Goal: Information Seeking & Learning: Learn about a topic

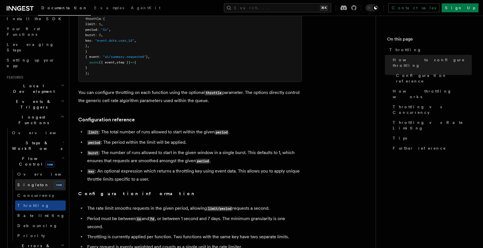
scroll to position [74, 0]
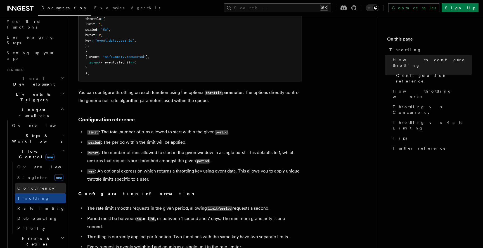
click at [41, 183] on link "Concurrency" at bounding box center [40, 188] width 51 height 10
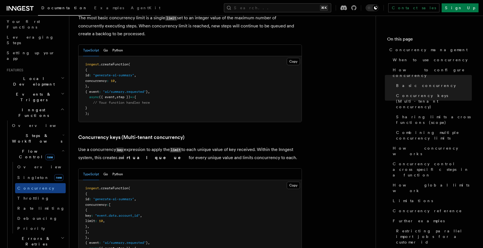
scroll to position [401, 0]
click at [106, 44] on button "Go" at bounding box center [105, 49] width 4 height 11
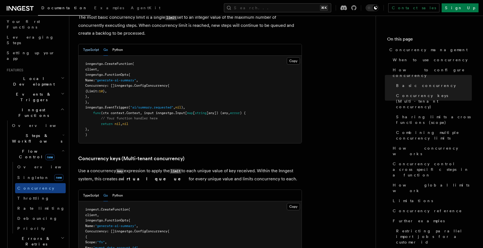
click at [93, 44] on button "TypeScript" at bounding box center [91, 49] width 16 height 11
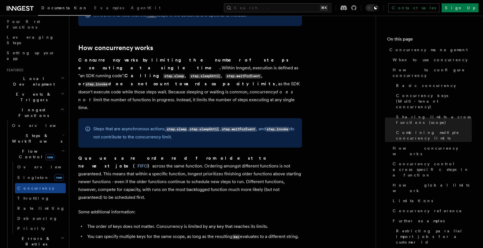
scroll to position [1148, 0]
click at [28, 196] on span "Throttling" at bounding box center [33, 198] width 32 height 4
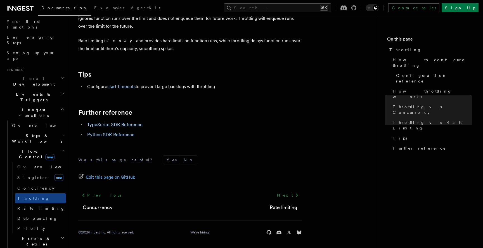
scroll to position [632, 0]
click at [32, 206] on span "Rate limiting" at bounding box center [41, 208] width 48 height 4
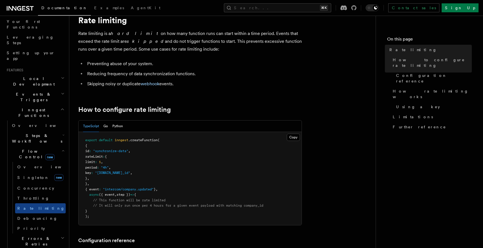
scroll to position [24, 0]
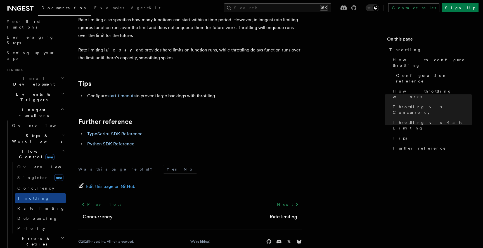
scroll to position [632, 0]
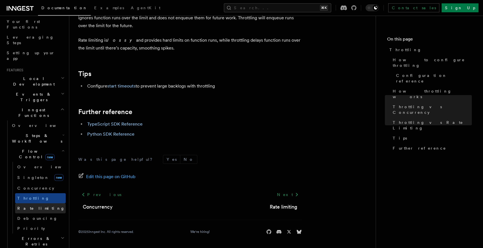
click at [31, 206] on span "Rate limiting" at bounding box center [41, 208] width 48 height 4
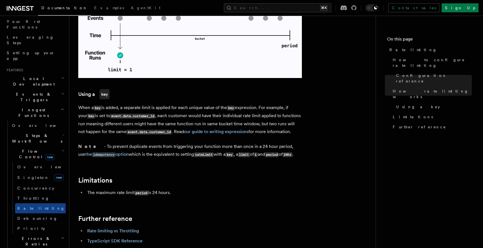
scroll to position [884, 0]
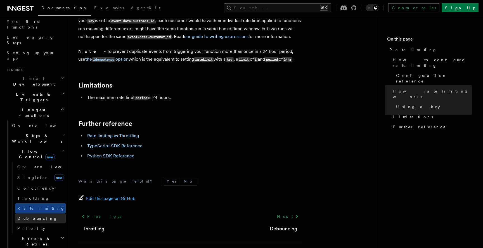
click at [54, 213] on link "Debouncing" at bounding box center [40, 218] width 51 height 10
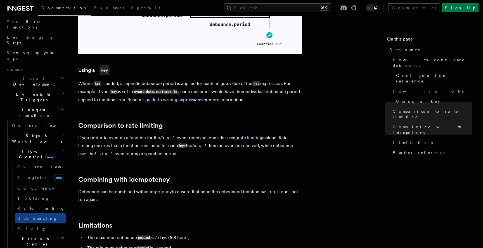
scroll to position [309, 0]
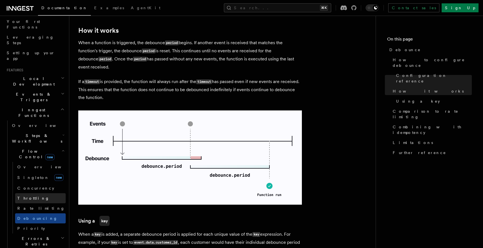
click at [46, 193] on link "Throttling" at bounding box center [40, 198] width 51 height 10
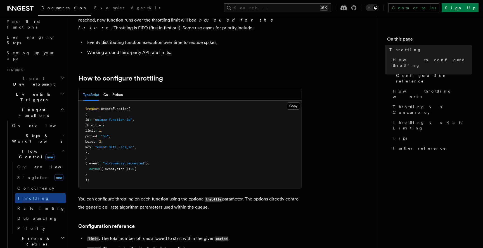
scroll to position [46, 0]
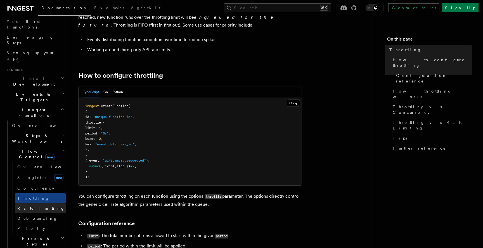
click at [28, 206] on span "Rate limiting" at bounding box center [41, 208] width 48 height 4
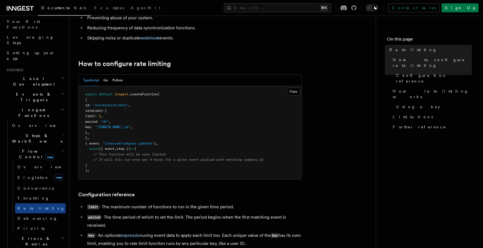
scroll to position [66, 0]
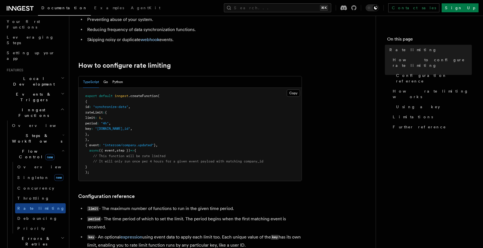
scroll to position [46, 0]
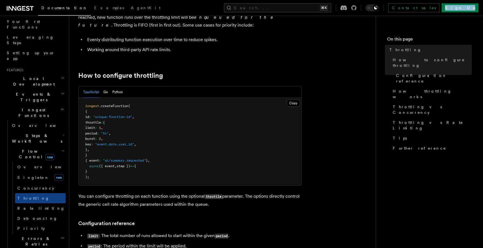
click at [483, 11] on div "Documentation Examples AgentKit Search... ⌘K Contact sales Sign Up" at bounding box center [241, 8] width 483 height 16
click at [51, 183] on link "Concurrency" at bounding box center [40, 188] width 51 height 10
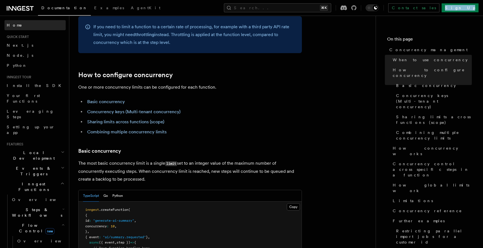
click at [27, 24] on link "Home" at bounding box center [34, 25] width 61 height 10
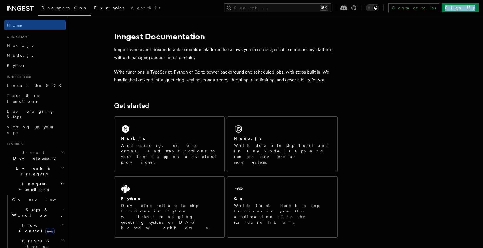
click at [94, 6] on span "Examples" at bounding box center [109, 8] width 30 height 4
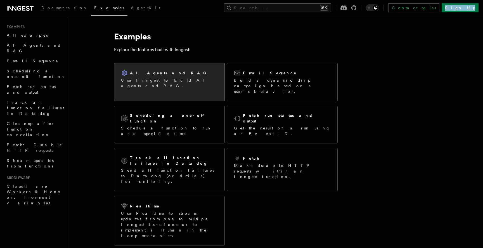
click at [147, 80] on p "Use Inngest to build AI agents and RAG." at bounding box center [169, 82] width 97 height 11
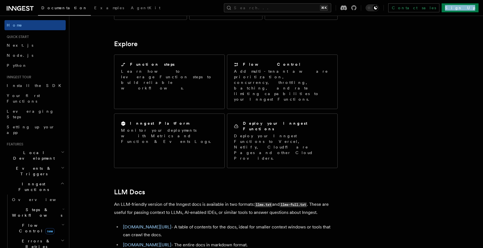
scroll to position [428, 0]
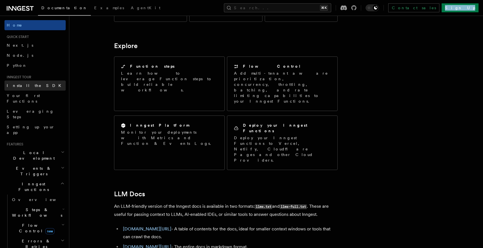
click at [34, 87] on link "Install the SDK" at bounding box center [34, 85] width 61 height 10
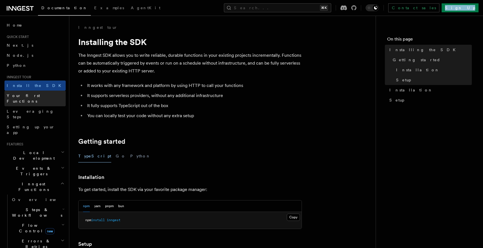
click at [38, 94] on span "Your first Functions" at bounding box center [23, 98] width 33 height 10
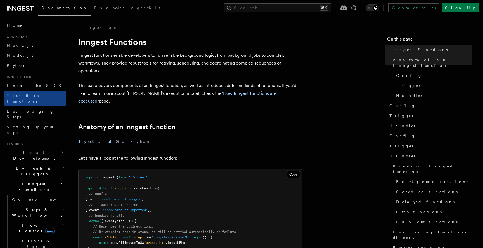
click at [33, 77] on h2 "Inngest tour" at bounding box center [34, 77] width 61 height 4
click at [37, 89] on link "Install the SDK" at bounding box center [34, 85] width 61 height 10
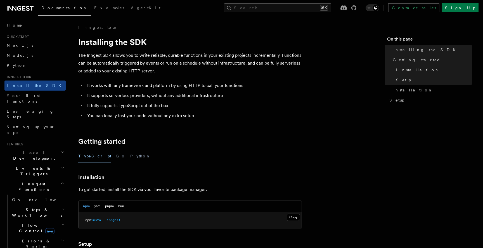
click at [101, 157] on div "TypeScript Go Python" at bounding box center [190, 156] width 224 height 13
click at [116, 157] on button "Go" at bounding box center [121, 156] width 10 height 13
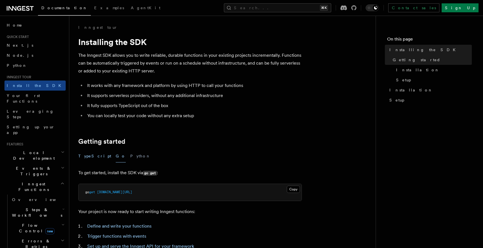
click at [91, 156] on button "TypeScript" at bounding box center [94, 156] width 33 height 13
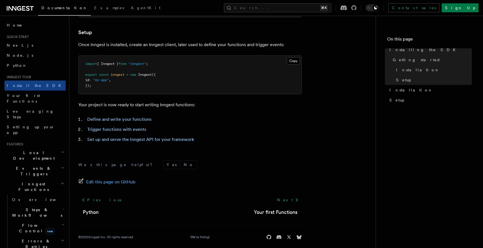
scroll to position [217, 0]
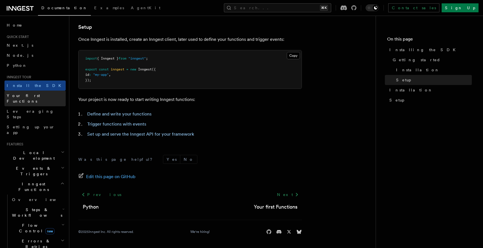
click at [29, 96] on span "Your first Functions" at bounding box center [23, 98] width 33 height 10
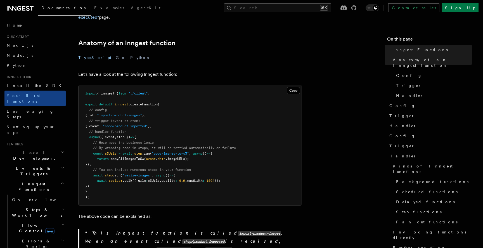
scroll to position [85, 0]
click at [116, 50] on button "Go" at bounding box center [121, 56] width 10 height 13
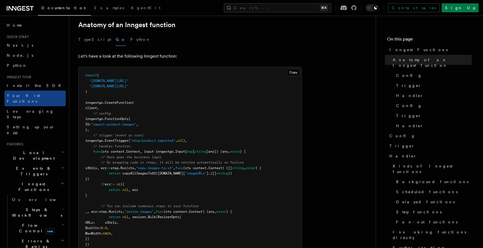
scroll to position [99, 0]
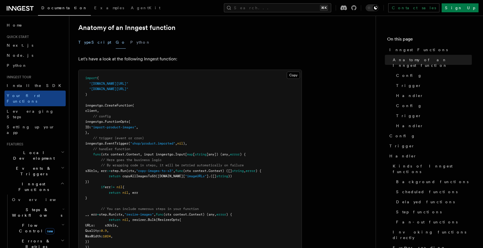
click at [88, 37] on button "TypeScript" at bounding box center [94, 42] width 33 height 13
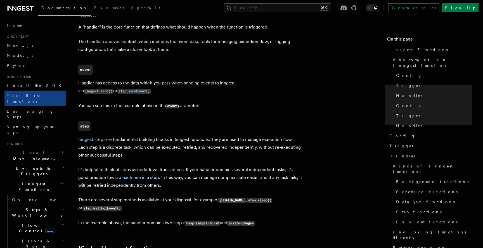
scroll to position [662, 0]
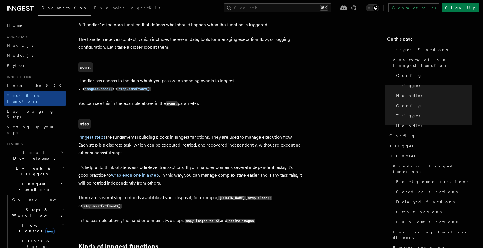
drag, startPoint x: 151, startPoint y: 131, endPoint x: 151, endPoint y: 115, distance: 15.7
click at [151, 133] on p "Inngest steps are fundamental building blocks in Inngest functions. They are us…" at bounding box center [190, 144] width 224 height 23
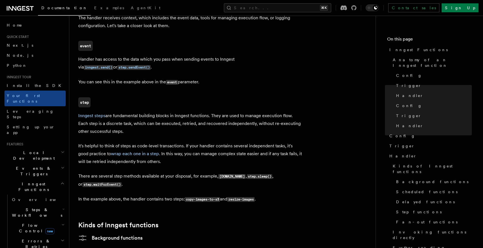
scroll to position [683, 0]
click at [151, 112] on p "Inngest steps are fundamental building blocks in Inngest functions. They are us…" at bounding box center [190, 123] width 224 height 23
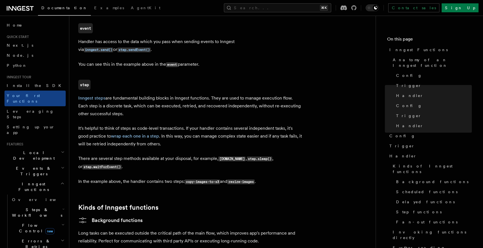
scroll to position [706, 0]
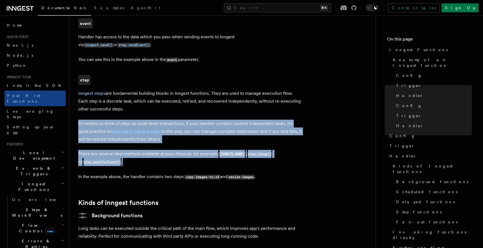
drag, startPoint x: 217, startPoint y: 136, endPoint x: 219, endPoint y: 95, distance: 41.7
click at [219, 95] on article "Inngest tour Inngest Functions Inngest functions enable developers to run relia…" at bounding box center [222, 2] width 288 height 1368
click at [248, 120] on p "It's helpful to think of steps as code-level transactions. If your handler cont…" at bounding box center [190, 131] width 224 height 23
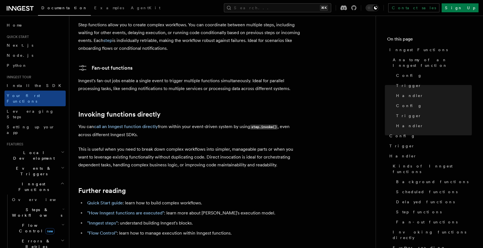
scroll to position [1047, 0]
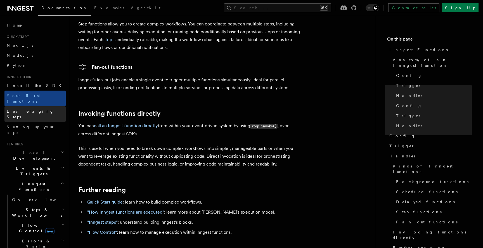
click at [36, 109] on span "Leveraging Steps" at bounding box center [30, 114] width 47 height 10
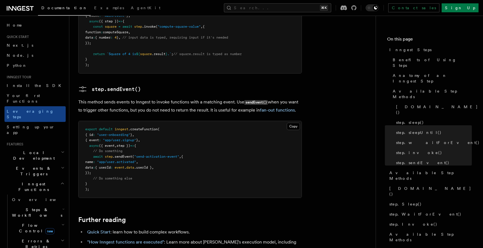
scroll to position [1141, 0]
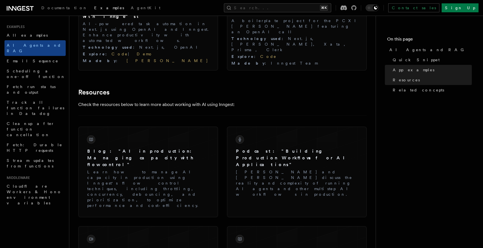
scroll to position [714, 0]
